Goal: Task Accomplishment & Management: Complete application form

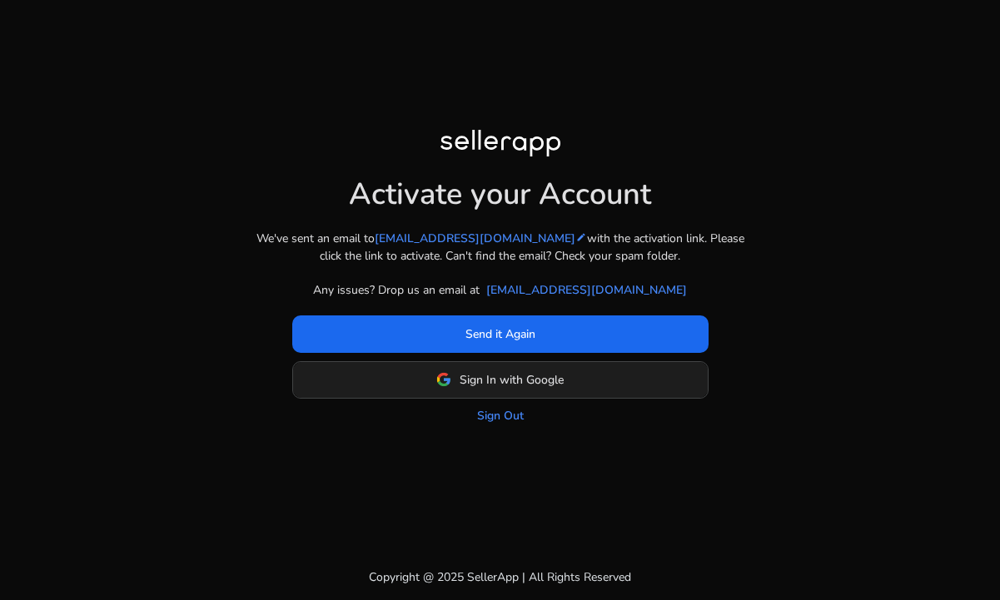
click at [499, 380] on span "Sign In with Google" at bounding box center [511, 379] width 104 height 17
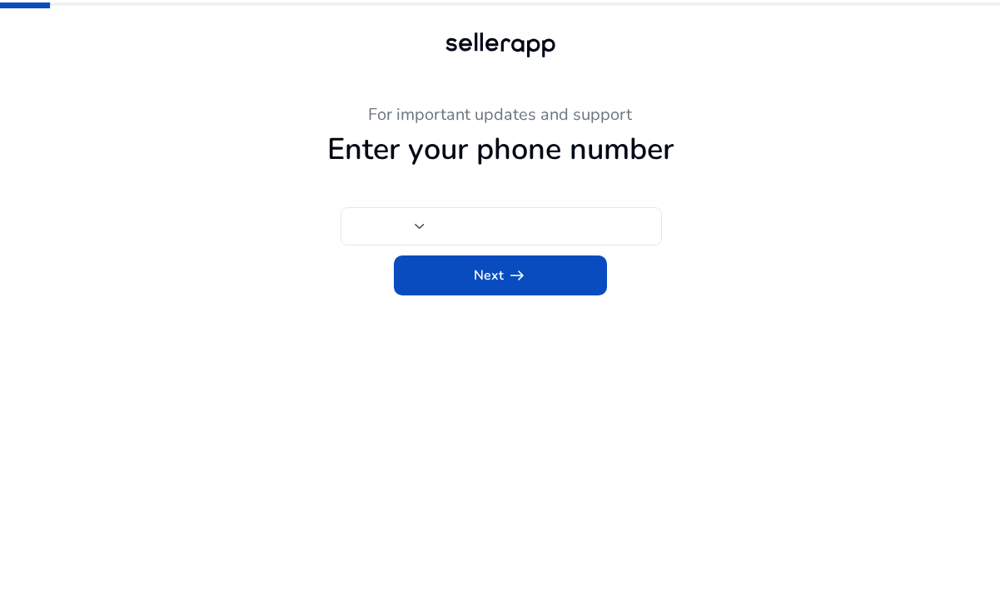
type input "**"
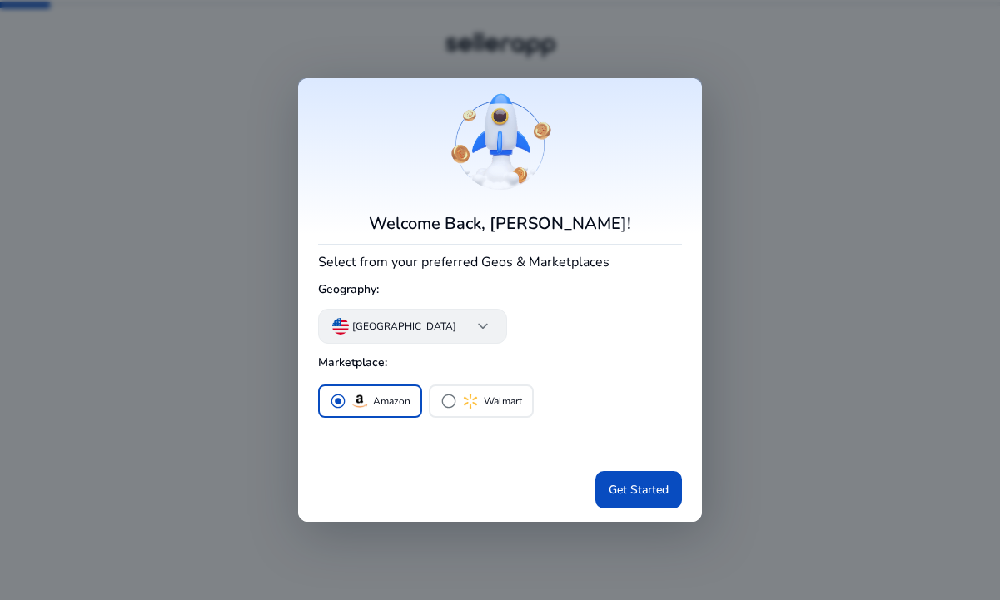
click at [383, 325] on p "[GEOGRAPHIC_DATA]" at bounding box center [404, 326] width 104 height 15
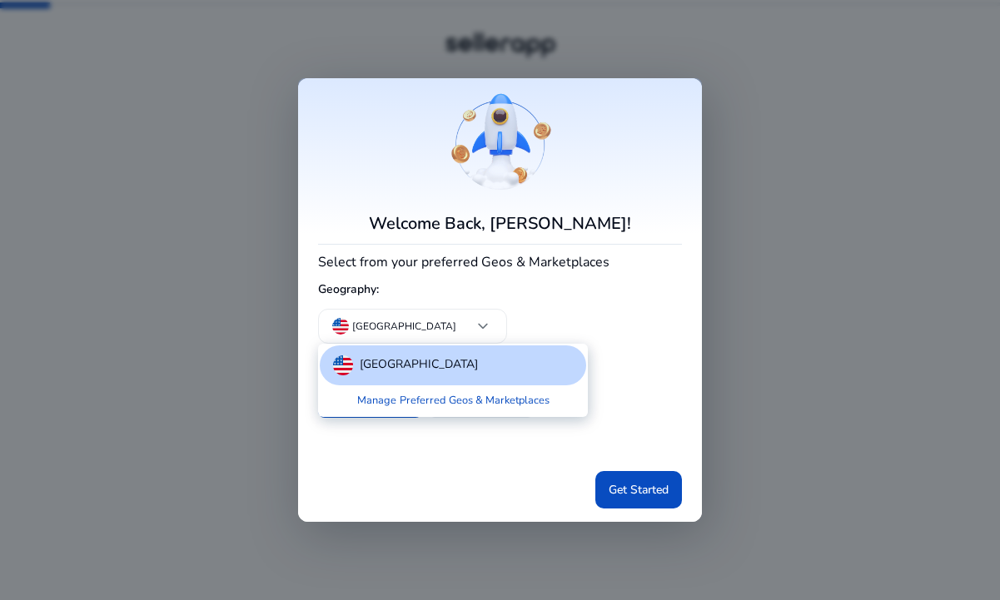
click at [367, 370] on p "[GEOGRAPHIC_DATA]" at bounding box center [419, 365] width 118 height 20
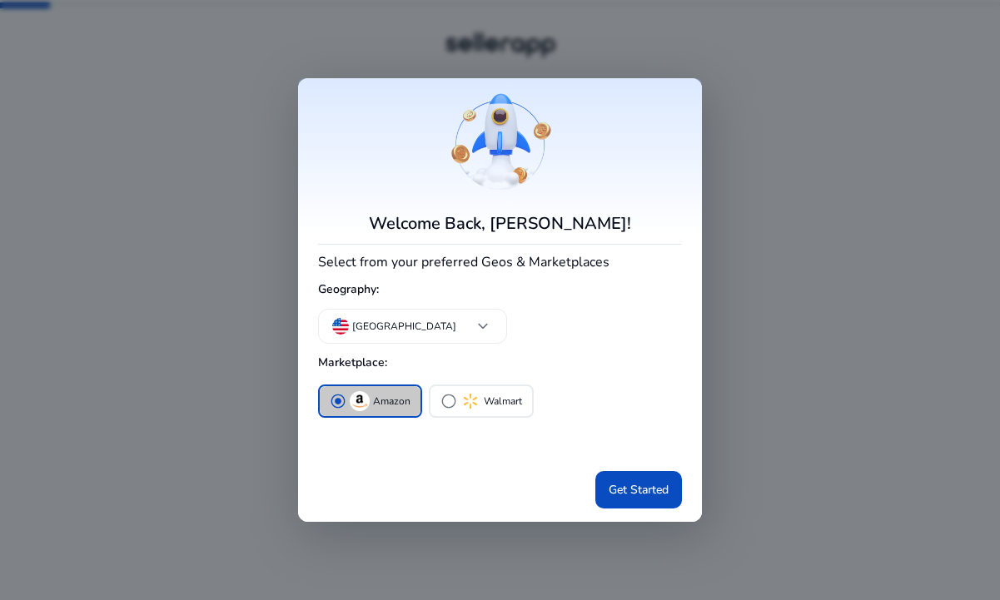
drag, startPoint x: 355, startPoint y: 400, endPoint x: 424, endPoint y: 419, distance: 71.5
click at [356, 400] on img "button" at bounding box center [360, 401] width 20 height 20
click at [624, 487] on span "Get Started" at bounding box center [638, 489] width 60 height 17
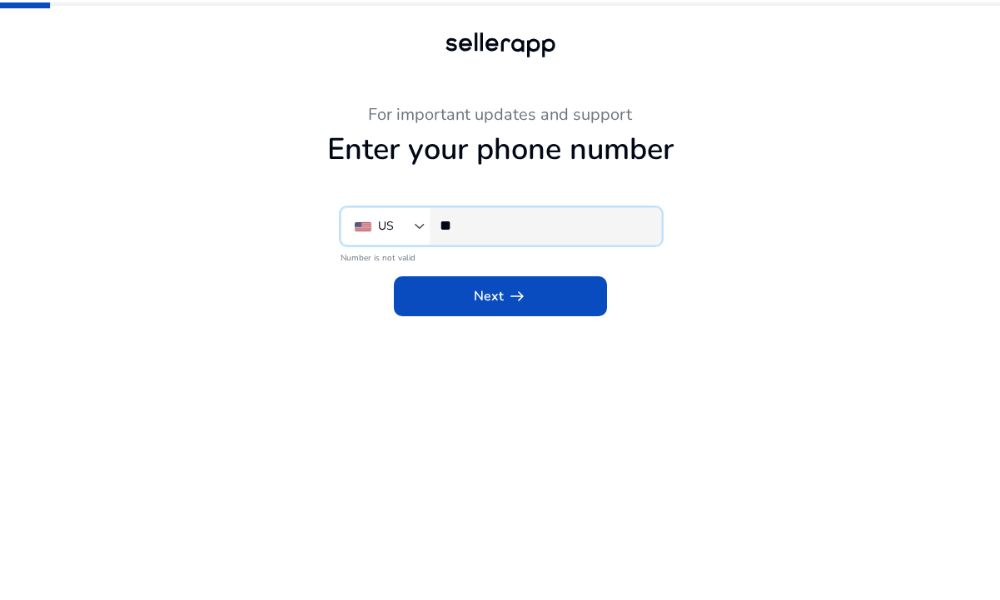
click at [477, 227] on input "**" at bounding box center [543, 225] width 208 height 18
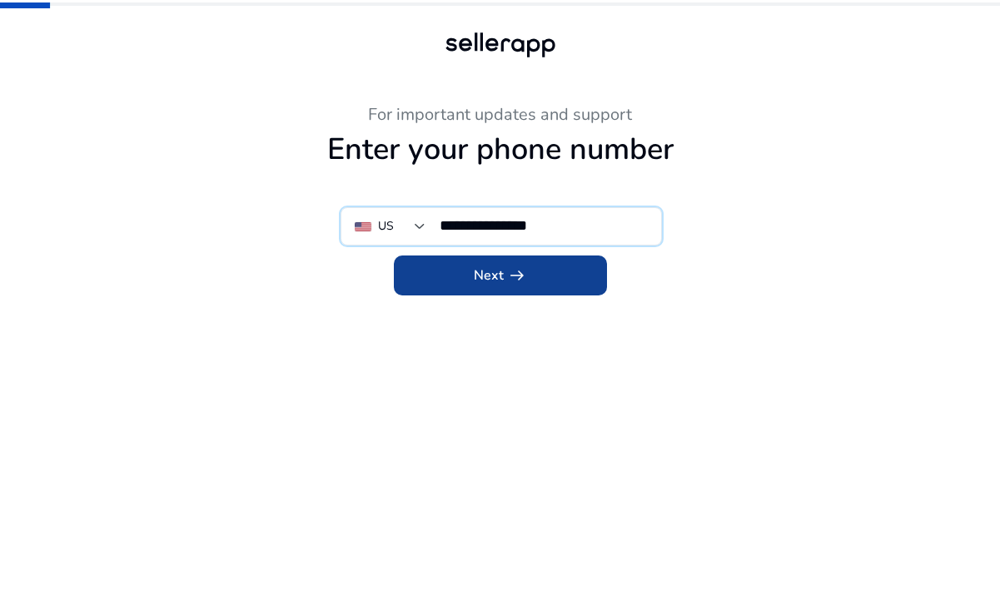
type input "**********"
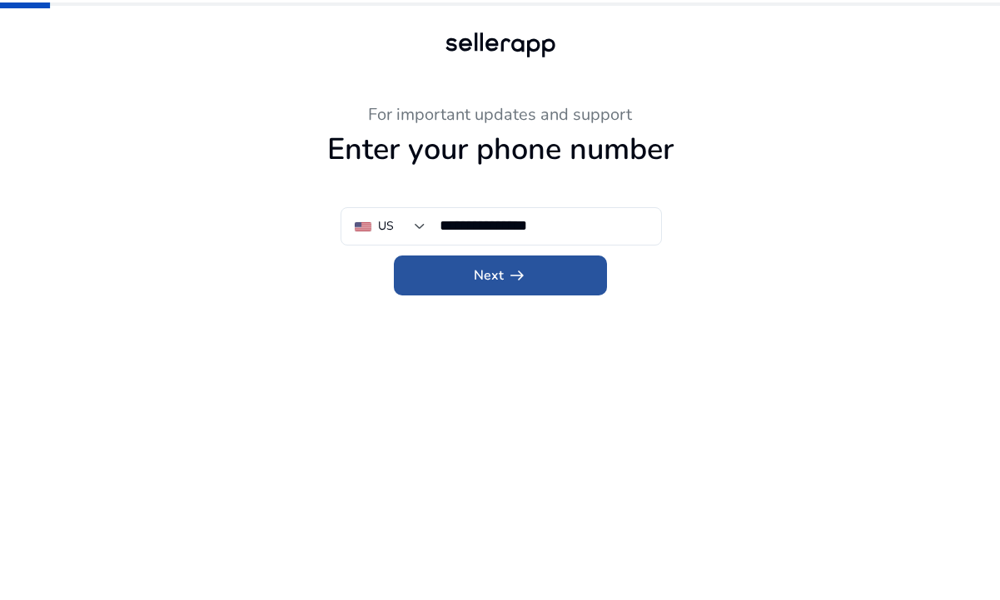
click at [499, 279] on span "Next arrow_right_alt" at bounding box center [500, 276] width 53 height 20
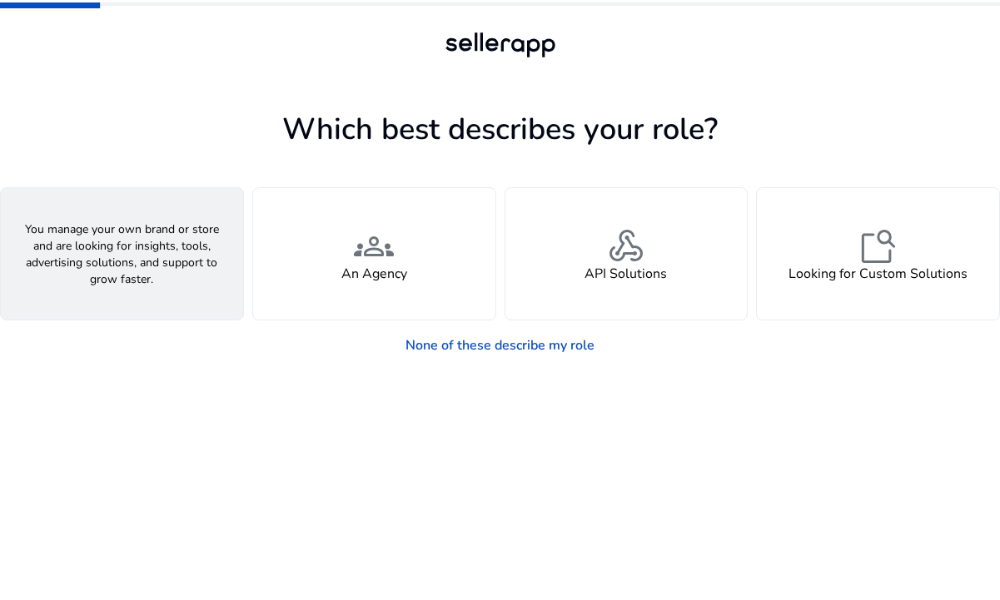
drag, startPoint x: 140, startPoint y: 260, endPoint x: 261, endPoint y: 285, distance: 123.4
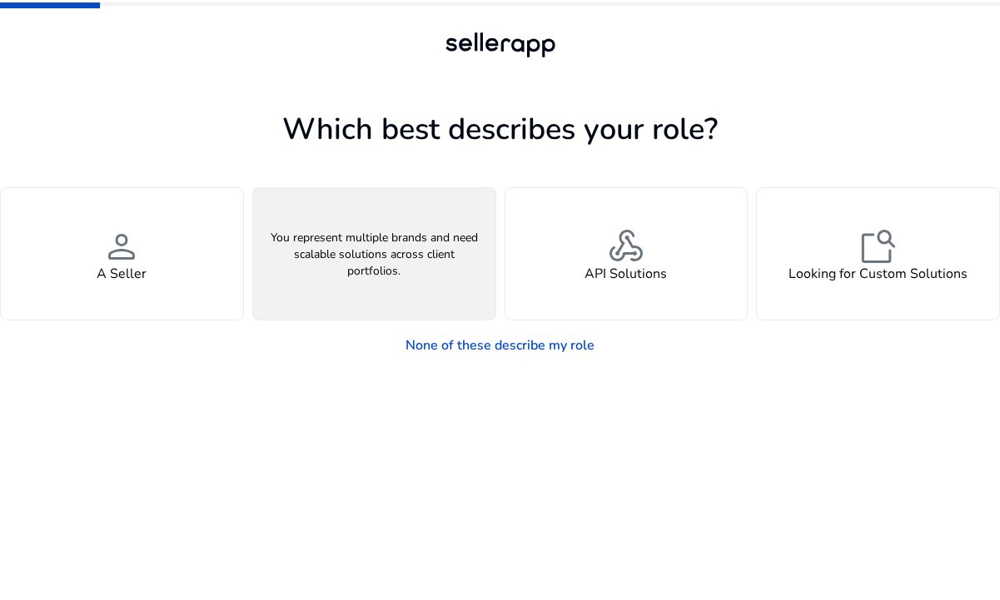
click at [140, 260] on span "person" at bounding box center [122, 246] width 40 height 40
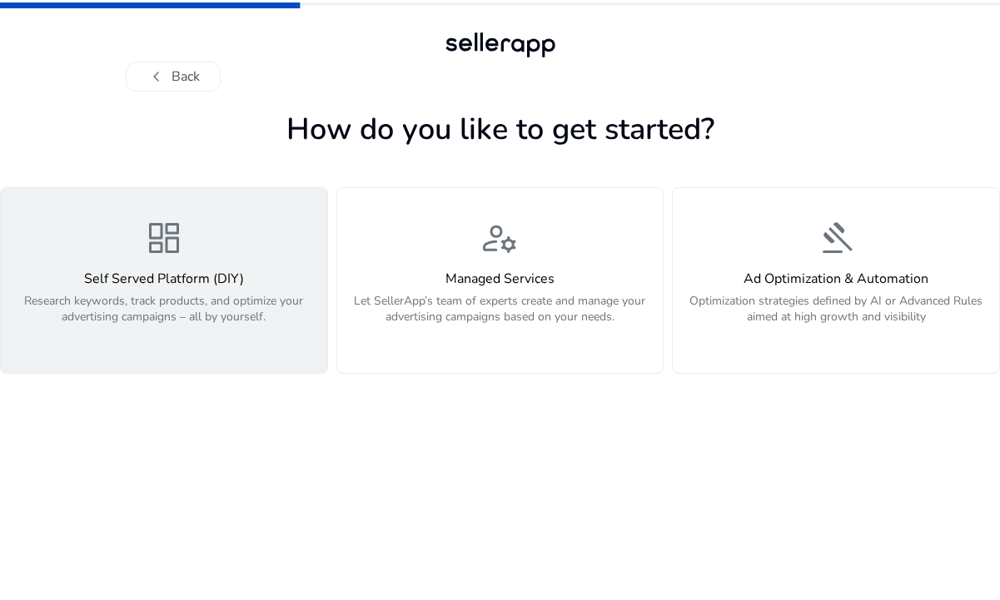
drag, startPoint x: 202, startPoint y: 290, endPoint x: 217, endPoint y: 286, distance: 15.5
click at [203, 290] on div "Self Served Platform (DIY) Research keywords, track products, and optimize your…" at bounding box center [164, 307] width 306 height 72
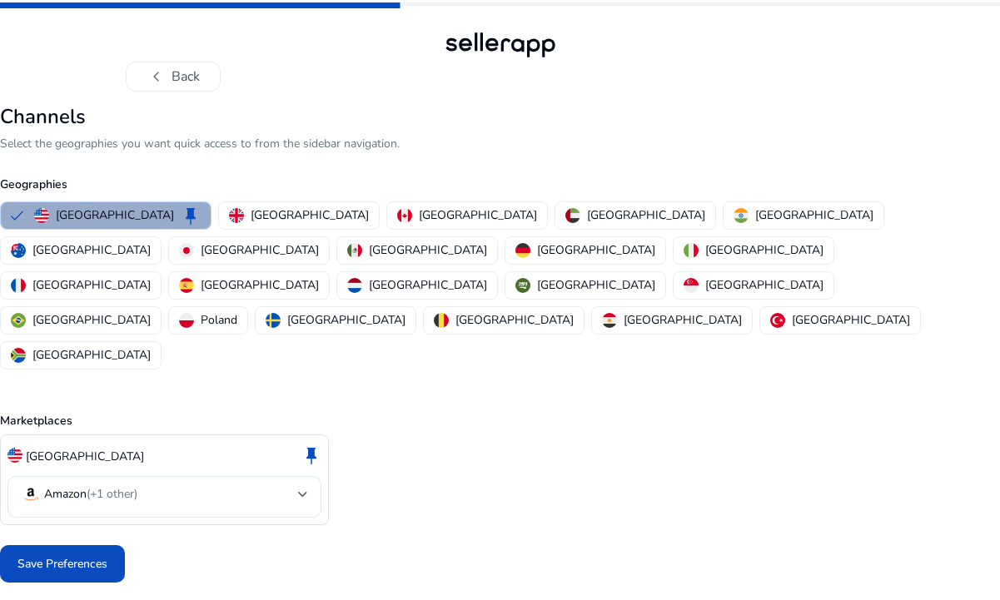
click at [117, 211] on p "[GEOGRAPHIC_DATA]" at bounding box center [115, 214] width 118 height 17
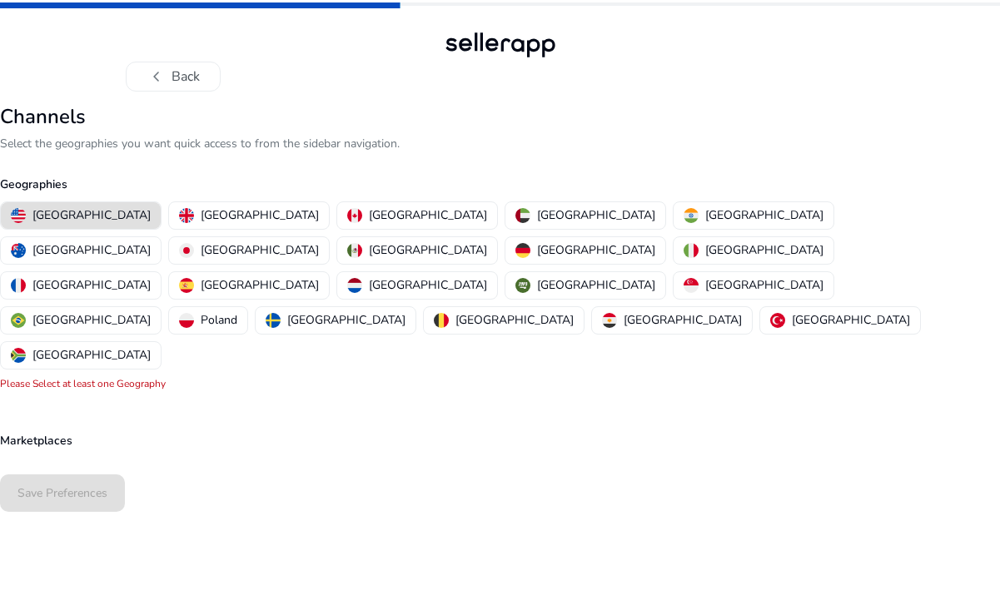
click at [80, 216] on p "[GEOGRAPHIC_DATA]" at bounding box center [91, 214] width 118 height 17
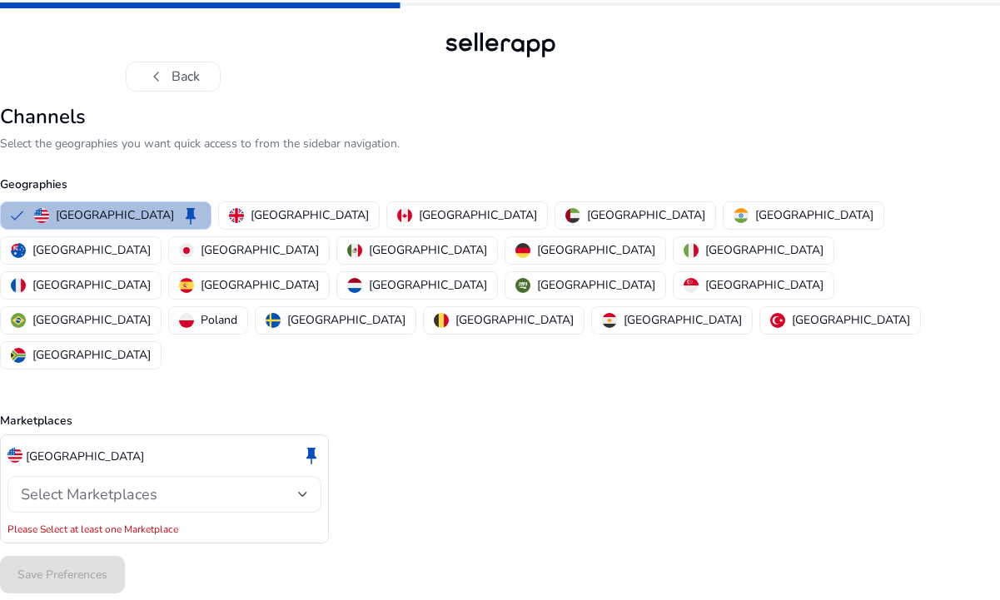
click at [155, 484] on span "Select Marketplaces" at bounding box center [89, 494] width 137 height 20
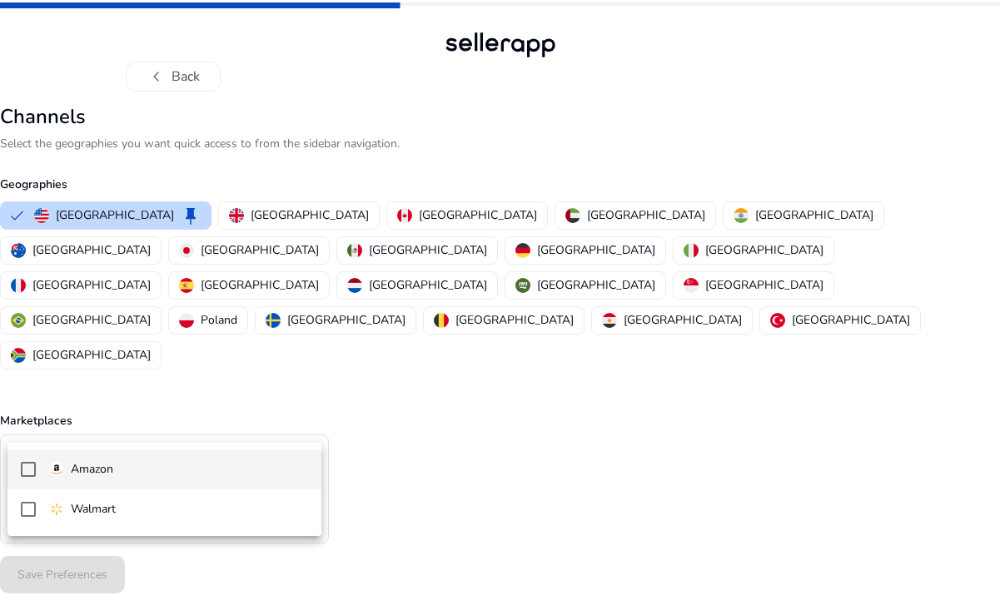
click at [126, 462] on span "Amazon" at bounding box center [178, 469] width 259 height 18
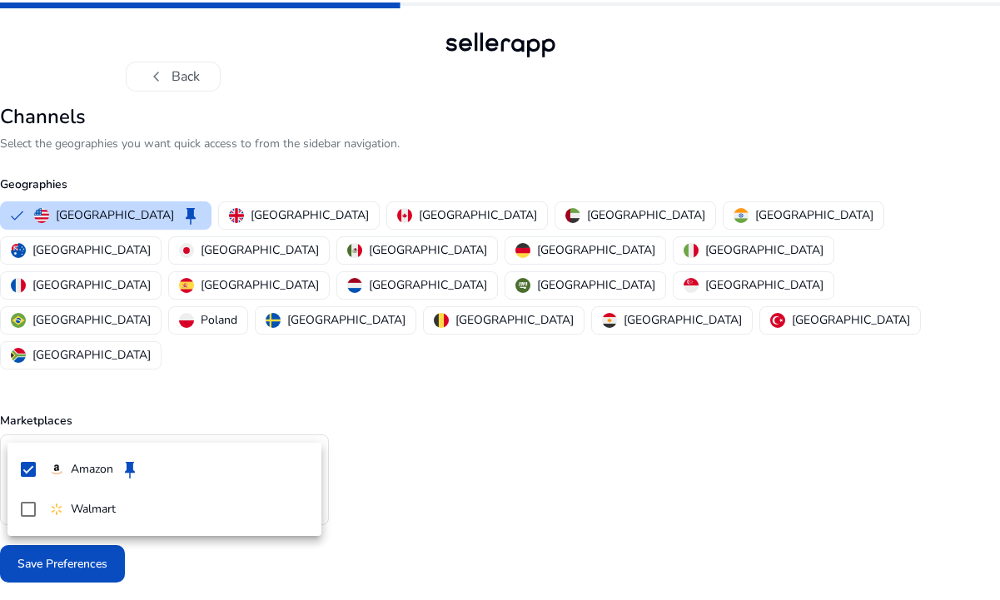
click at [484, 454] on div at bounding box center [500, 300] width 1000 height 600
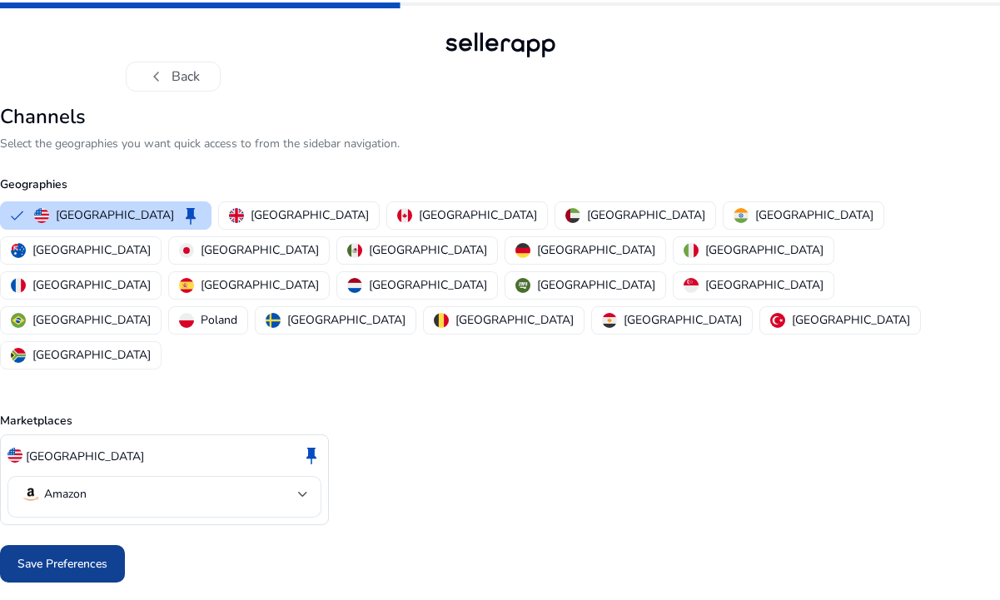
click at [72, 555] on span "Save Preferences" at bounding box center [62, 563] width 90 height 17
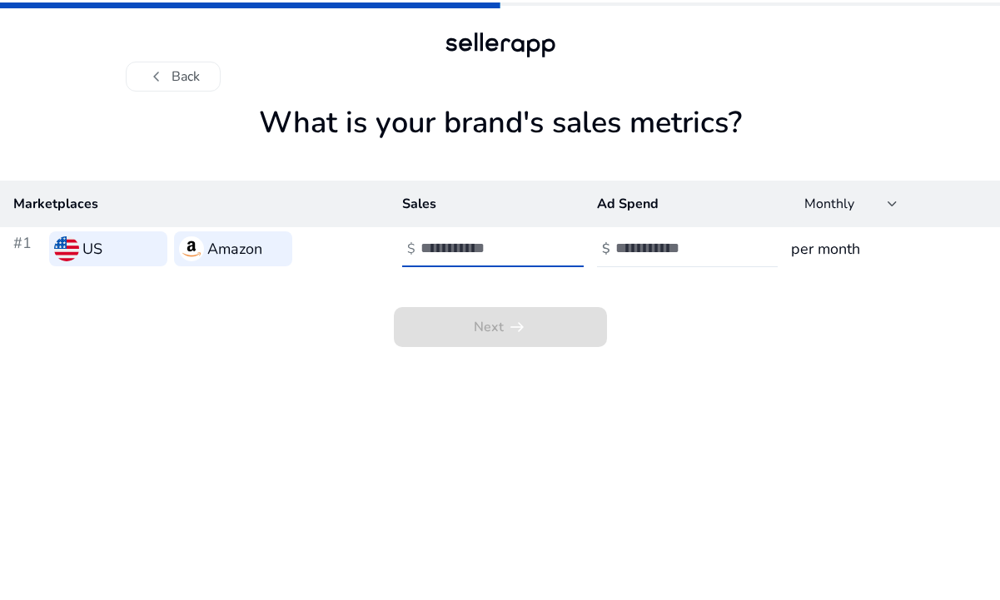
drag, startPoint x: 468, startPoint y: 249, endPoint x: 456, endPoint y: 241, distance: 14.3
click at [468, 249] on input "number" at bounding box center [476, 248] width 112 height 18
